Goal: Task Accomplishment & Management: Manage account settings

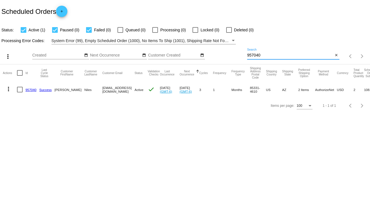
drag, startPoint x: 270, startPoint y: 53, endPoint x: 237, endPoint y: 58, distance: 33.0
click at [237, 58] on div "more_vert Sep Jan Feb Mar [DATE]" at bounding box center [185, 54] width 370 height 20
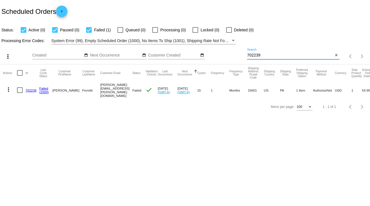
type input "702239"
click at [29, 89] on link "702239" at bounding box center [30, 91] width 11 height 4
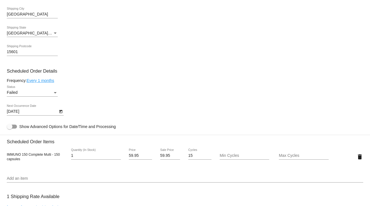
scroll to position [294, 0]
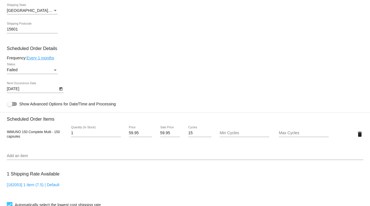
click at [44, 70] on div "Failed" at bounding box center [30, 70] width 46 height 5
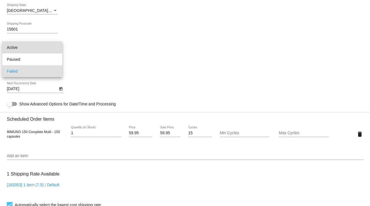
click at [15, 47] on span "Active" at bounding box center [32, 48] width 51 height 12
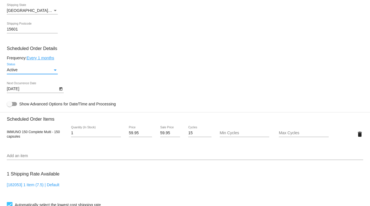
click at [61, 91] on icon "Open calendar" at bounding box center [61, 89] width 4 height 7
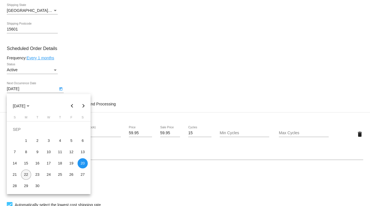
click at [25, 173] on div "22" at bounding box center [26, 175] width 10 height 10
type input "[DATE]"
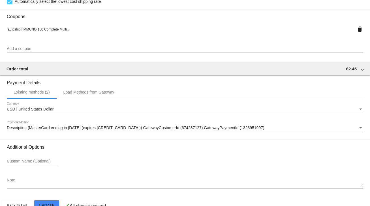
scroll to position [514, 0]
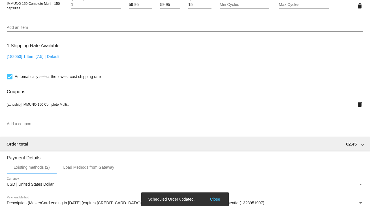
scroll to position [400, 0]
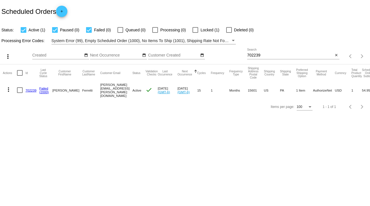
click at [29, 89] on link "702239" at bounding box center [30, 91] width 11 height 4
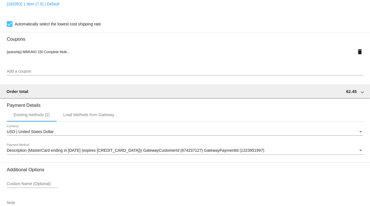
scroll to position [514, 0]
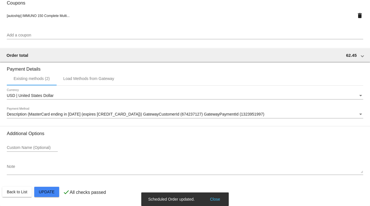
scroll to position [400, 0]
